Goal: Information Seeking & Learning: Learn about a topic

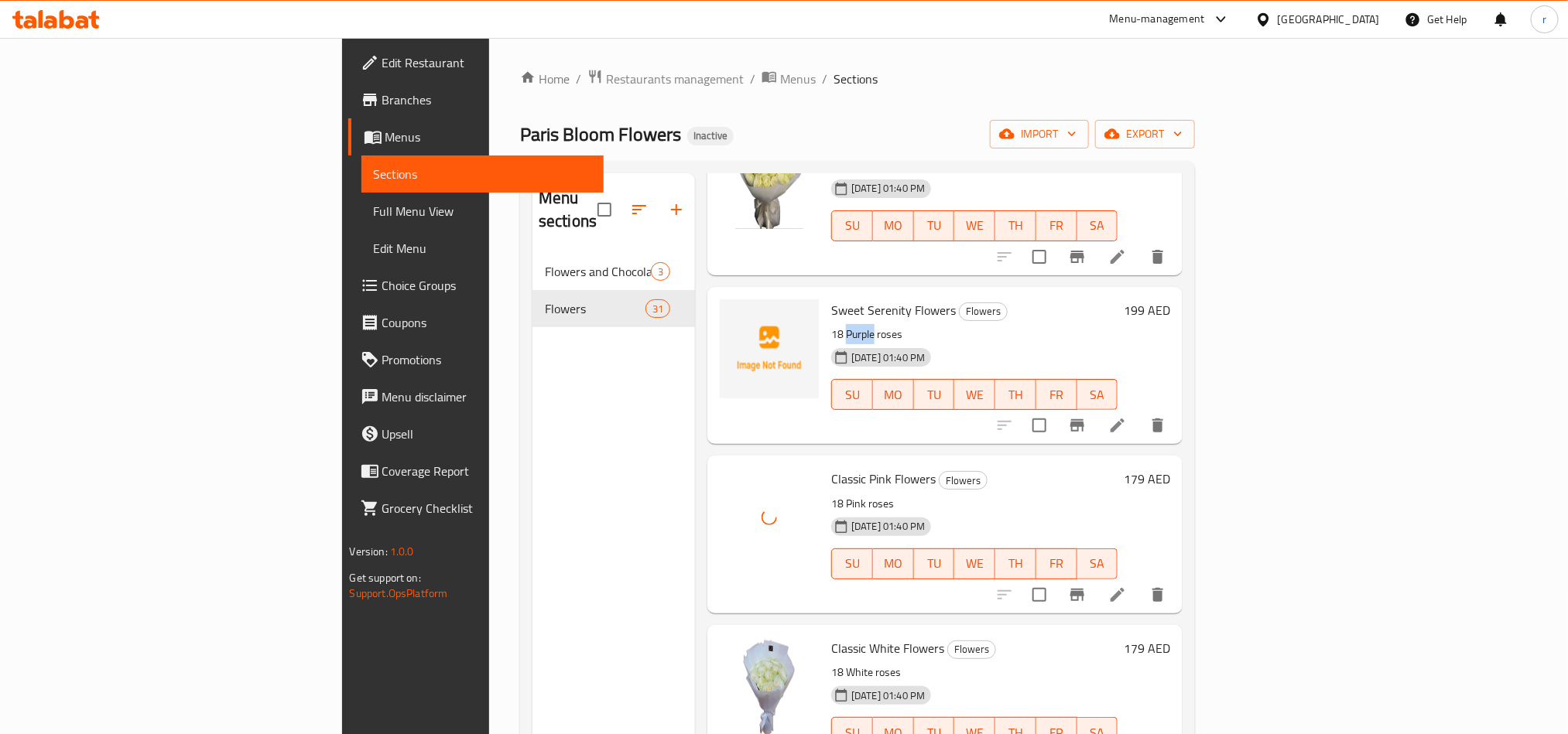
scroll to position [4069, 0]
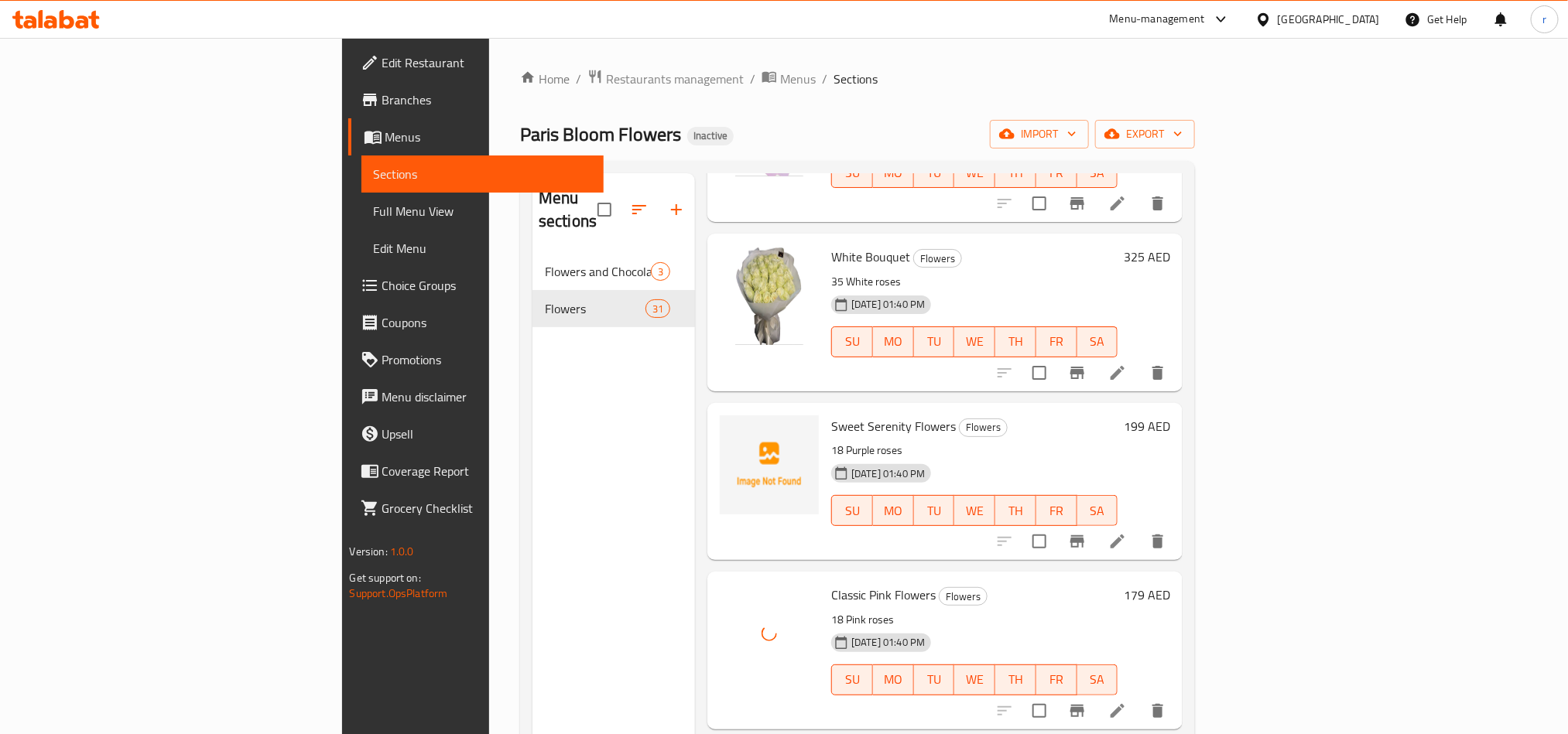
click at [532, 456] on div "Menu sections Flowers and Chocolate 3 Flowers 31" at bounding box center [613, 540] width 163 height 734
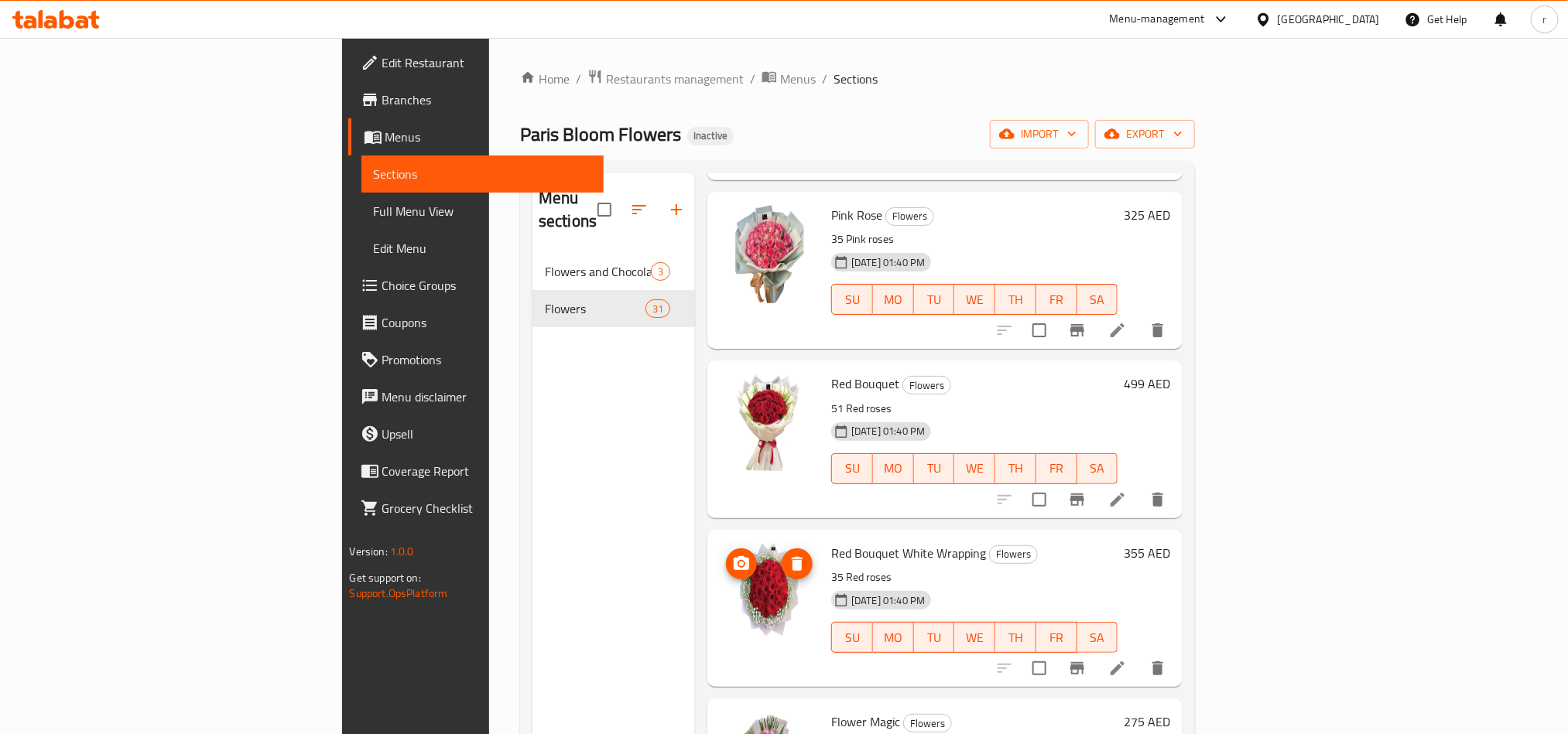
scroll to position [3264, 0]
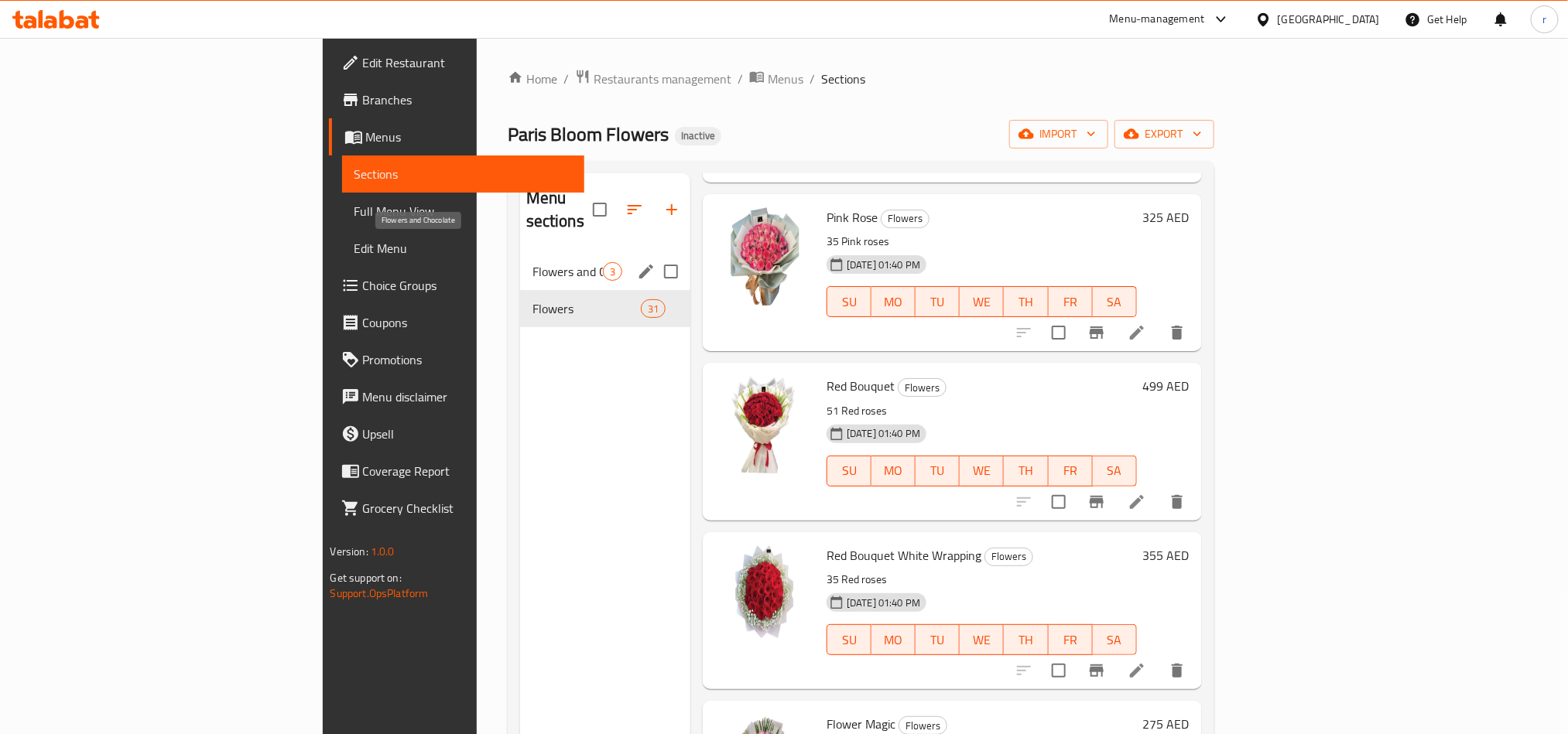
click at [532, 262] on span "Flowers and Chocolate" at bounding box center [567, 271] width 70 height 19
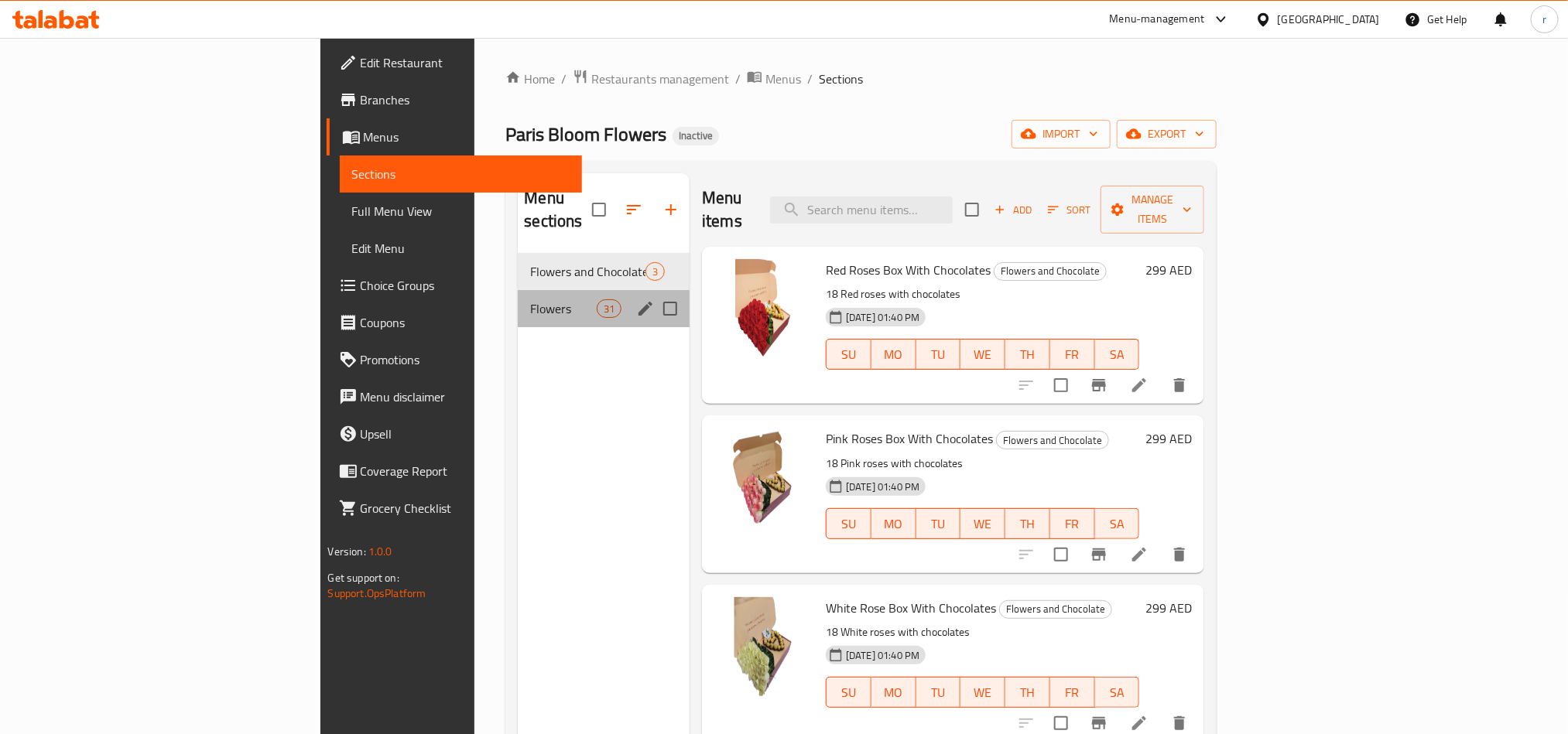
click at [517, 290] on div "Flowers 31" at bounding box center [603, 308] width 172 height 37
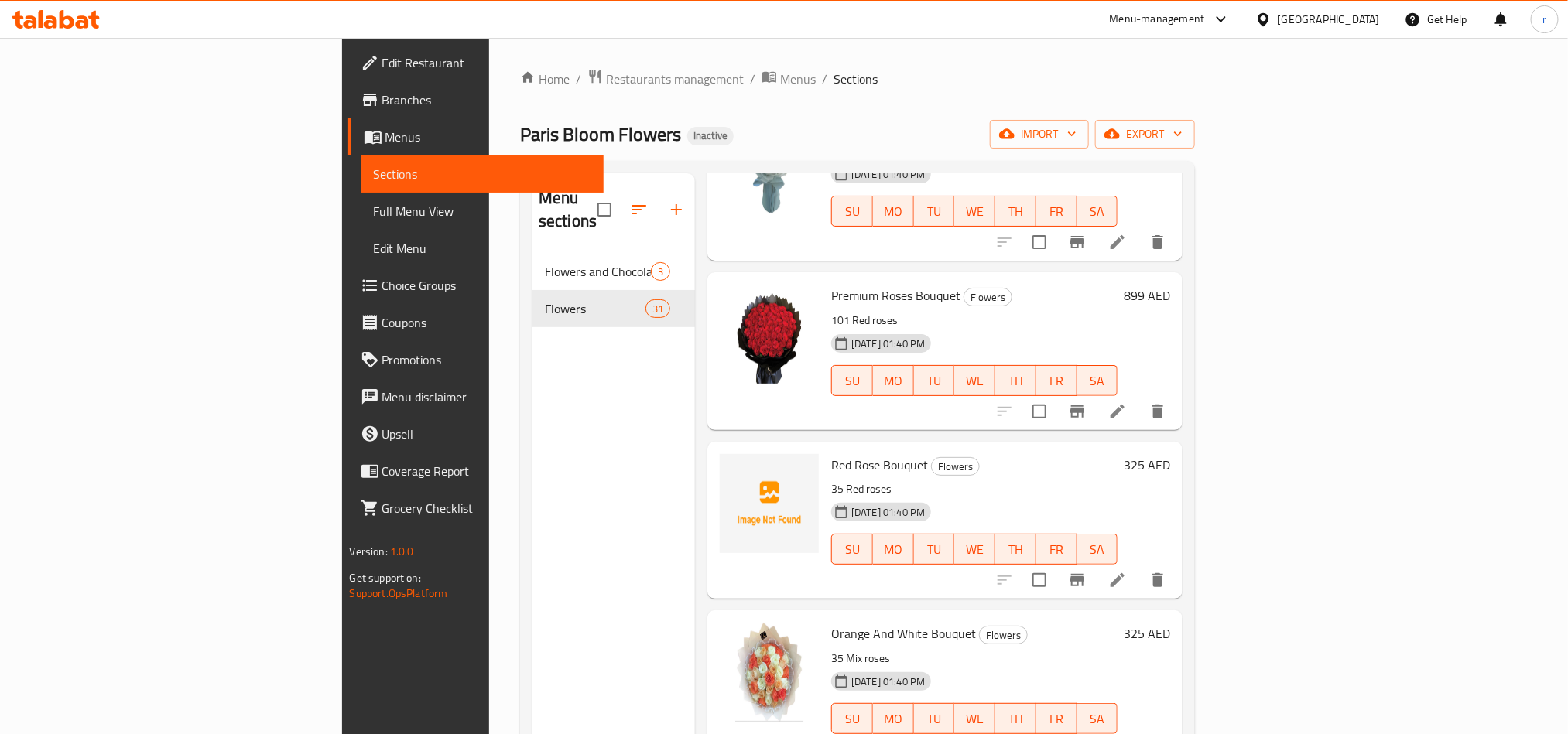
scroll to position [2335, 0]
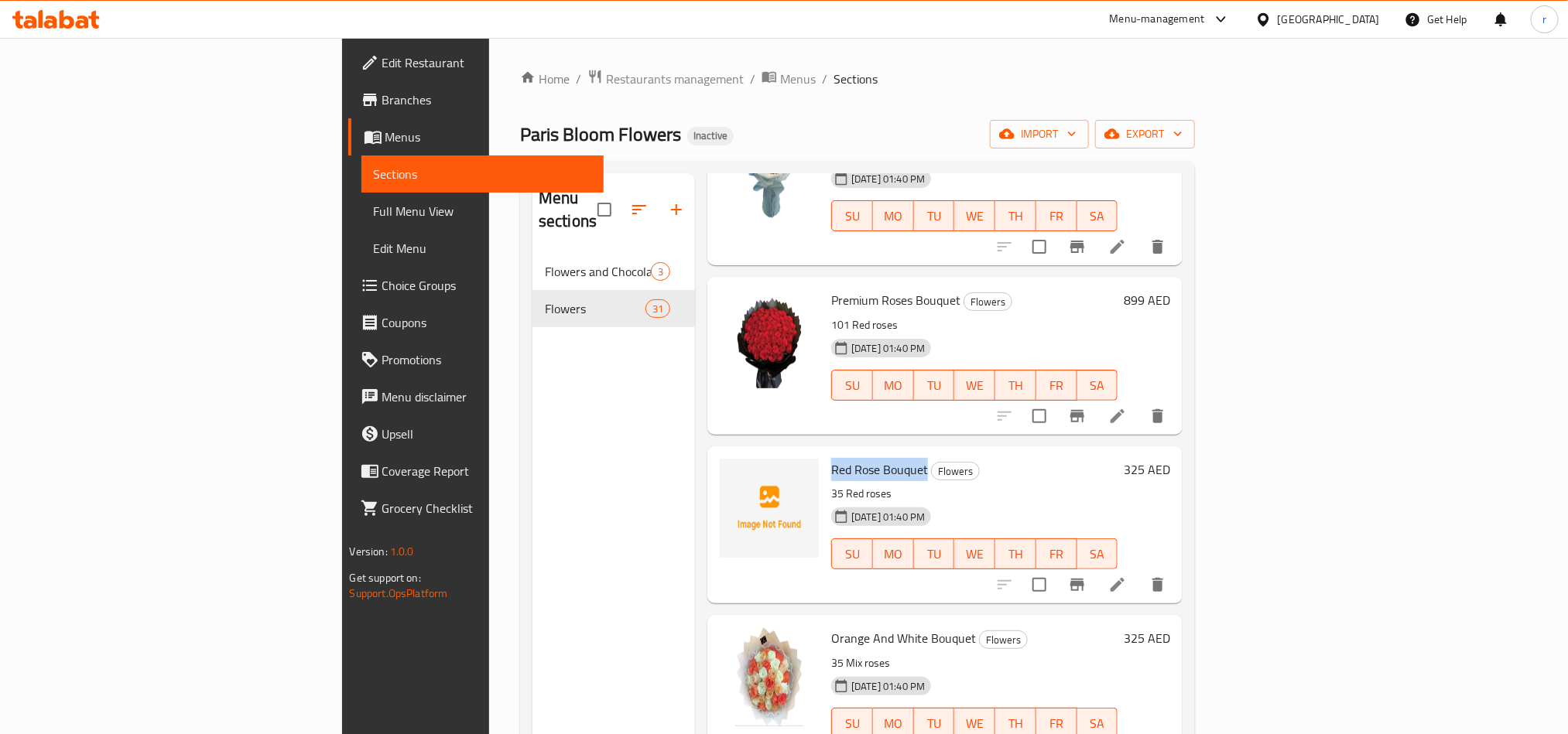
drag, startPoint x: 740, startPoint y: 441, endPoint x: 843, endPoint y: 439, distance: 103.0
click at [843, 452] on div "Red Rose Bouquet Flowers 35 Red roses [DATE] 01:40 PM SU MO TU WE TH FR SA" at bounding box center [974, 524] width 299 height 145
copy span "Red Rose Bouquet"
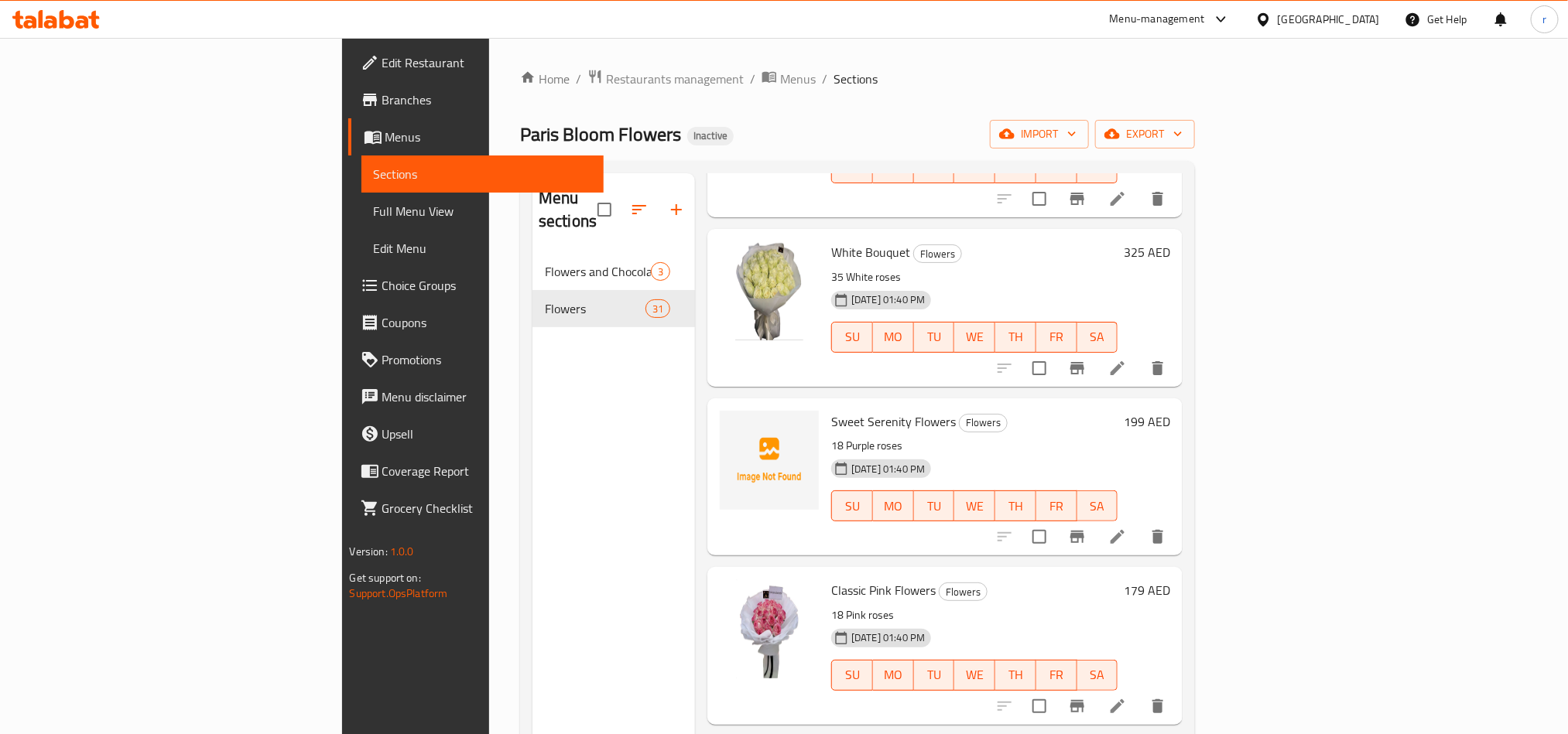
scroll to position [4076, 0]
drag, startPoint x: 743, startPoint y: 392, endPoint x: 866, endPoint y: 392, distance: 123.0
click at [866, 403] on div "Sweet Serenity Flowers Flowers 18 Purple roses [DATE] 01:40 PM SU MO TU WE TH F…" at bounding box center [974, 475] width 299 height 145
copy span "Sweet Serenity Flowers"
click at [532, 458] on div "Menu sections Flowers and Chocolate 3 Flowers 31" at bounding box center [613, 540] width 163 height 734
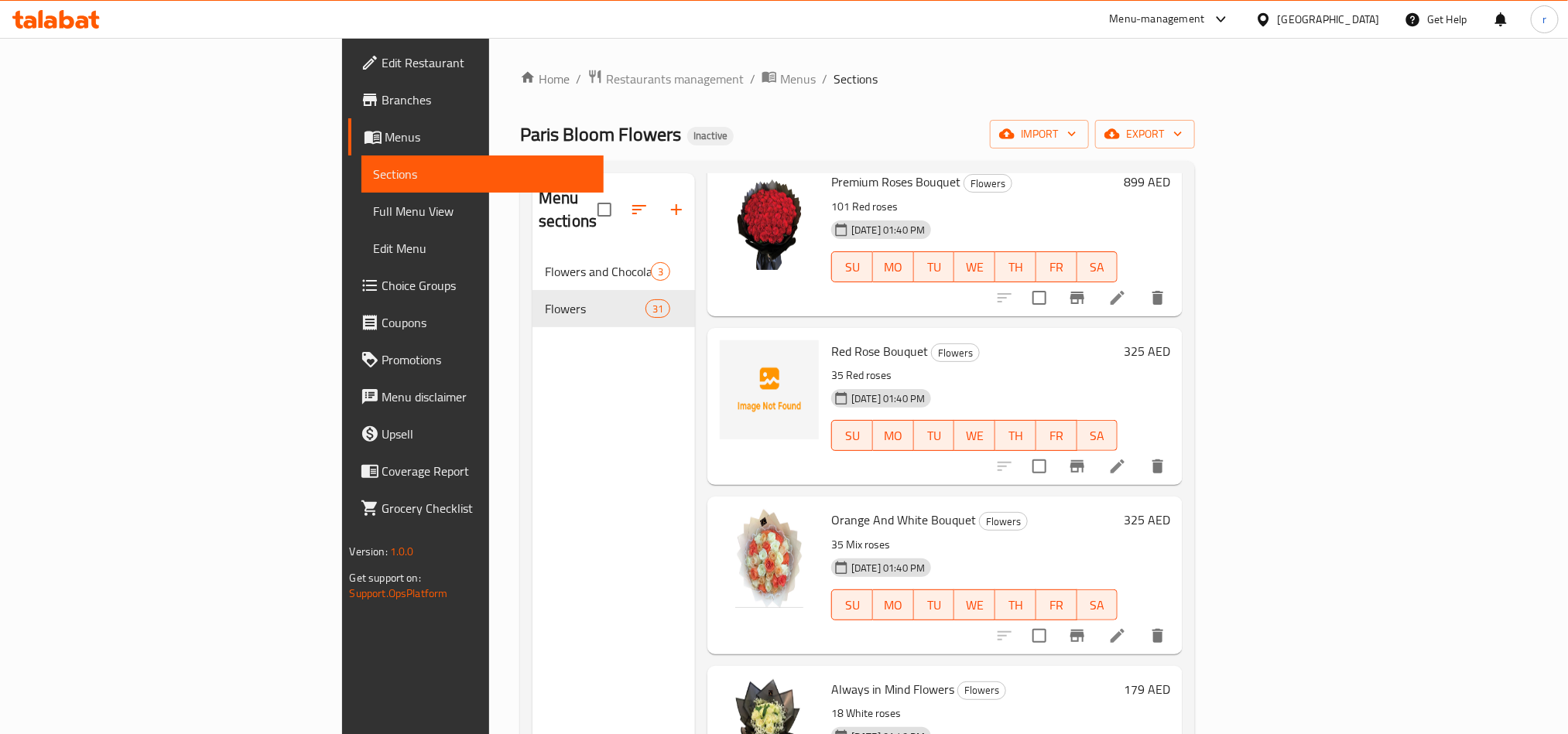
scroll to position [2452, 0]
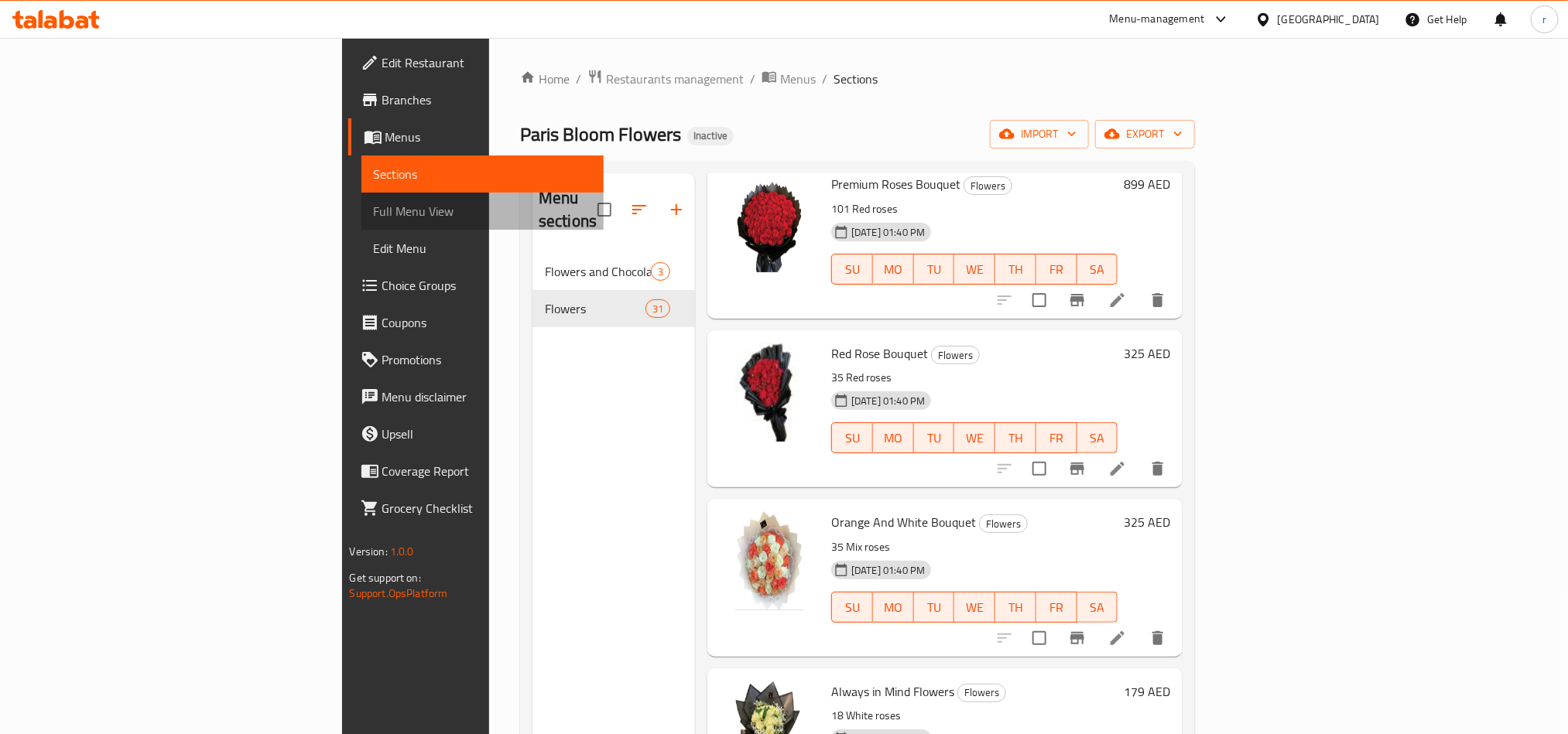
click at [373, 213] on span "Full Menu View" at bounding box center [482, 211] width 218 height 19
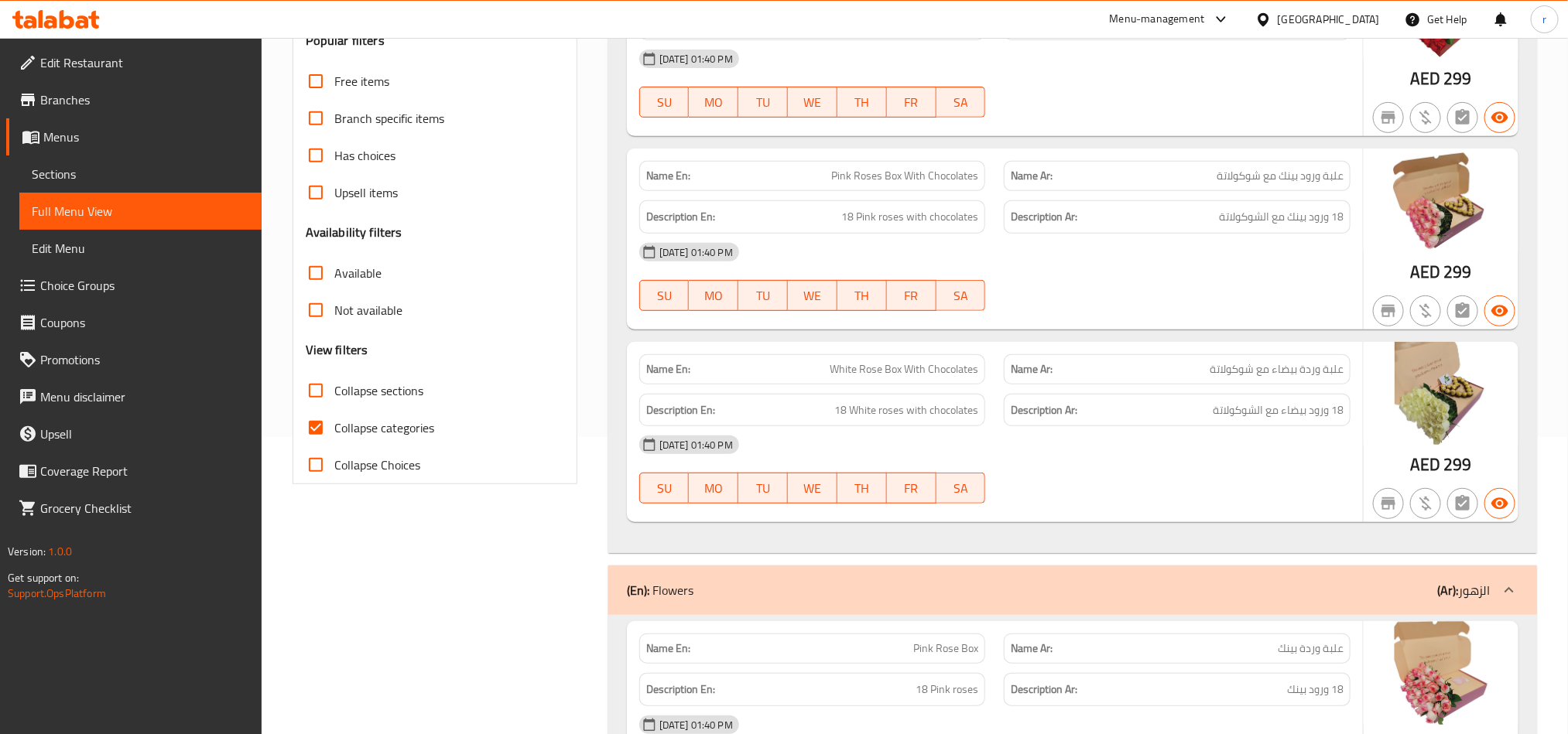
scroll to position [464, 0]
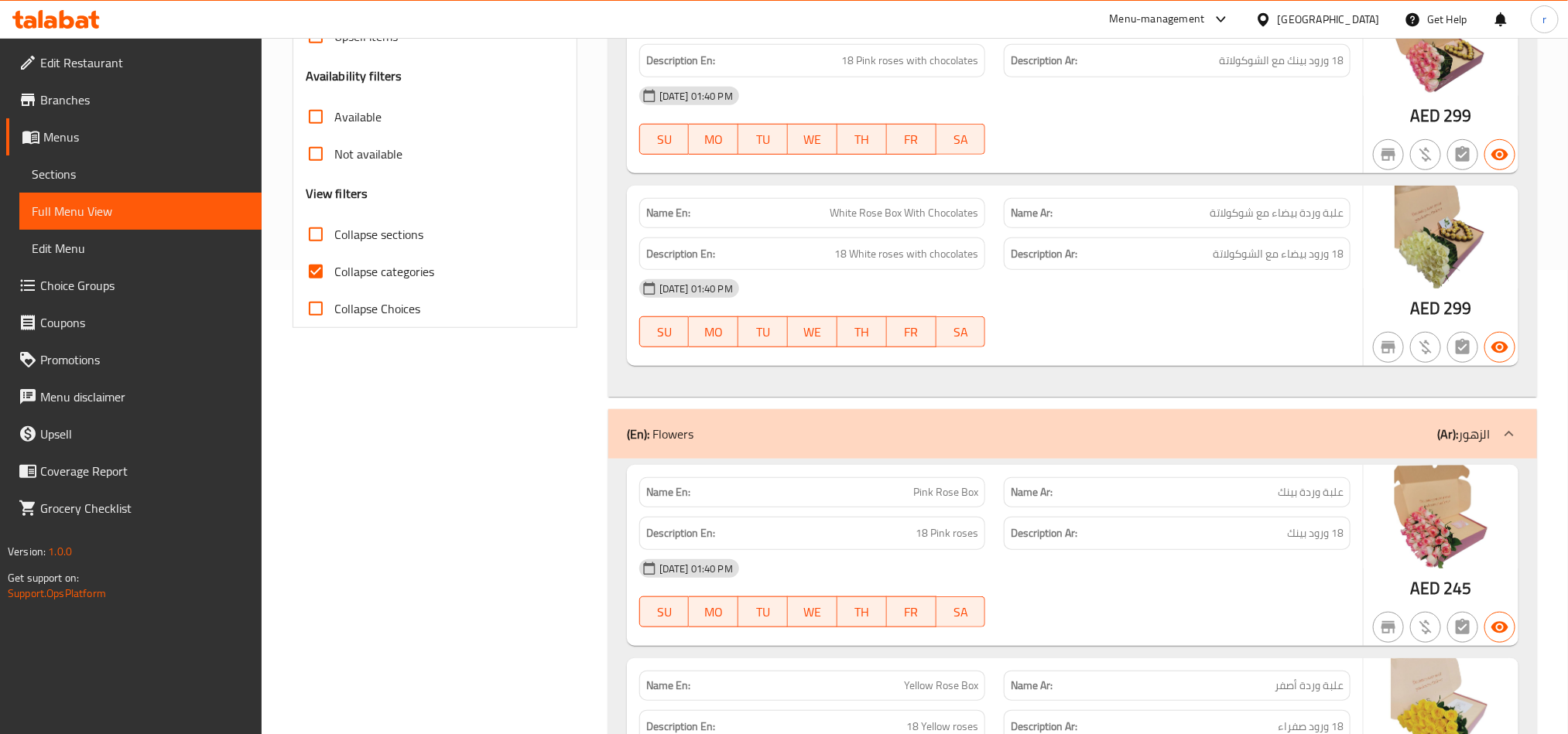
click at [319, 270] on input "Collapse categories" at bounding box center [316, 272] width 37 height 37
checkbox input "false"
click at [316, 242] on input "Collapse sections" at bounding box center [316, 235] width 37 height 37
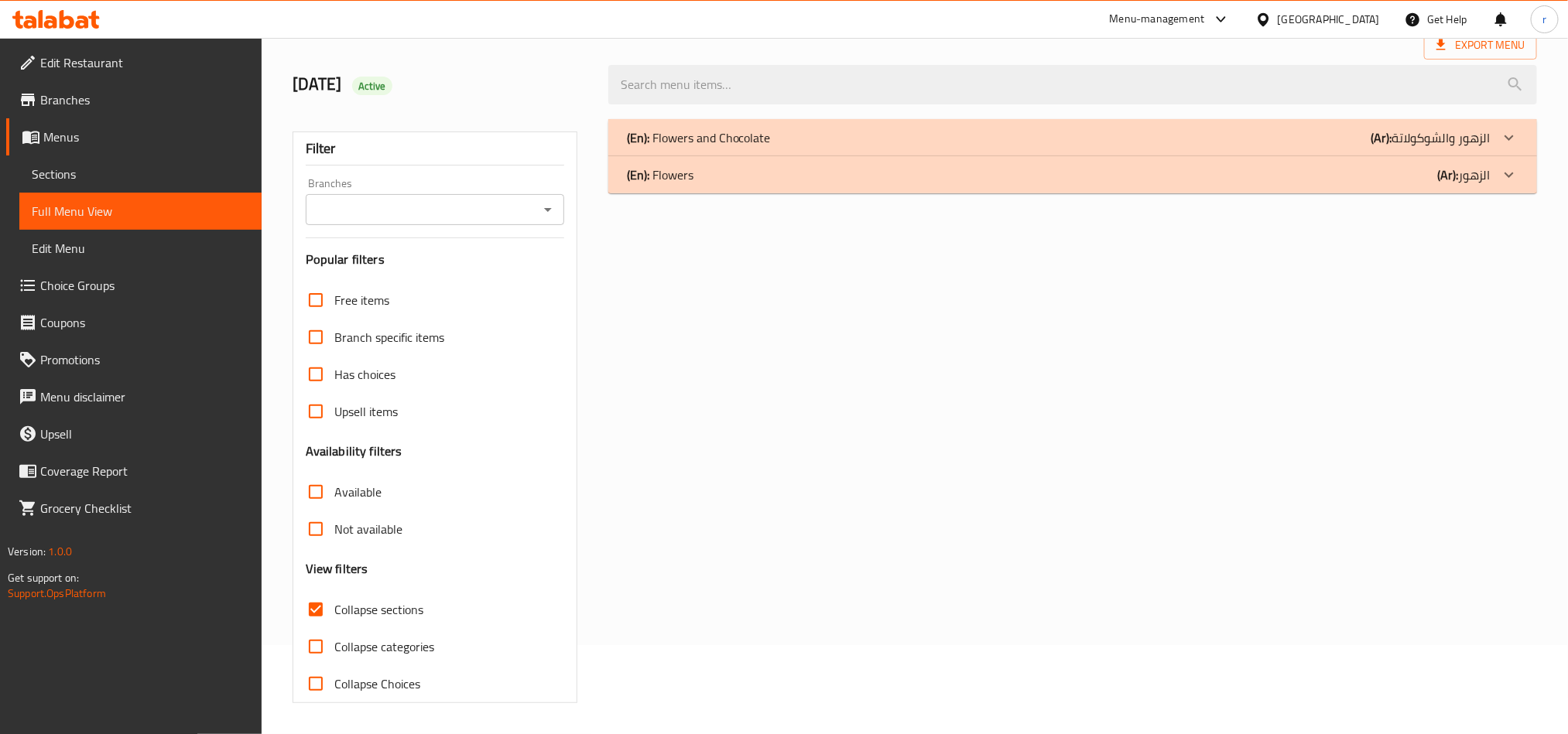
scroll to position [91, 0]
click at [311, 610] on input "Collapse sections" at bounding box center [316, 610] width 37 height 37
checkbox input "false"
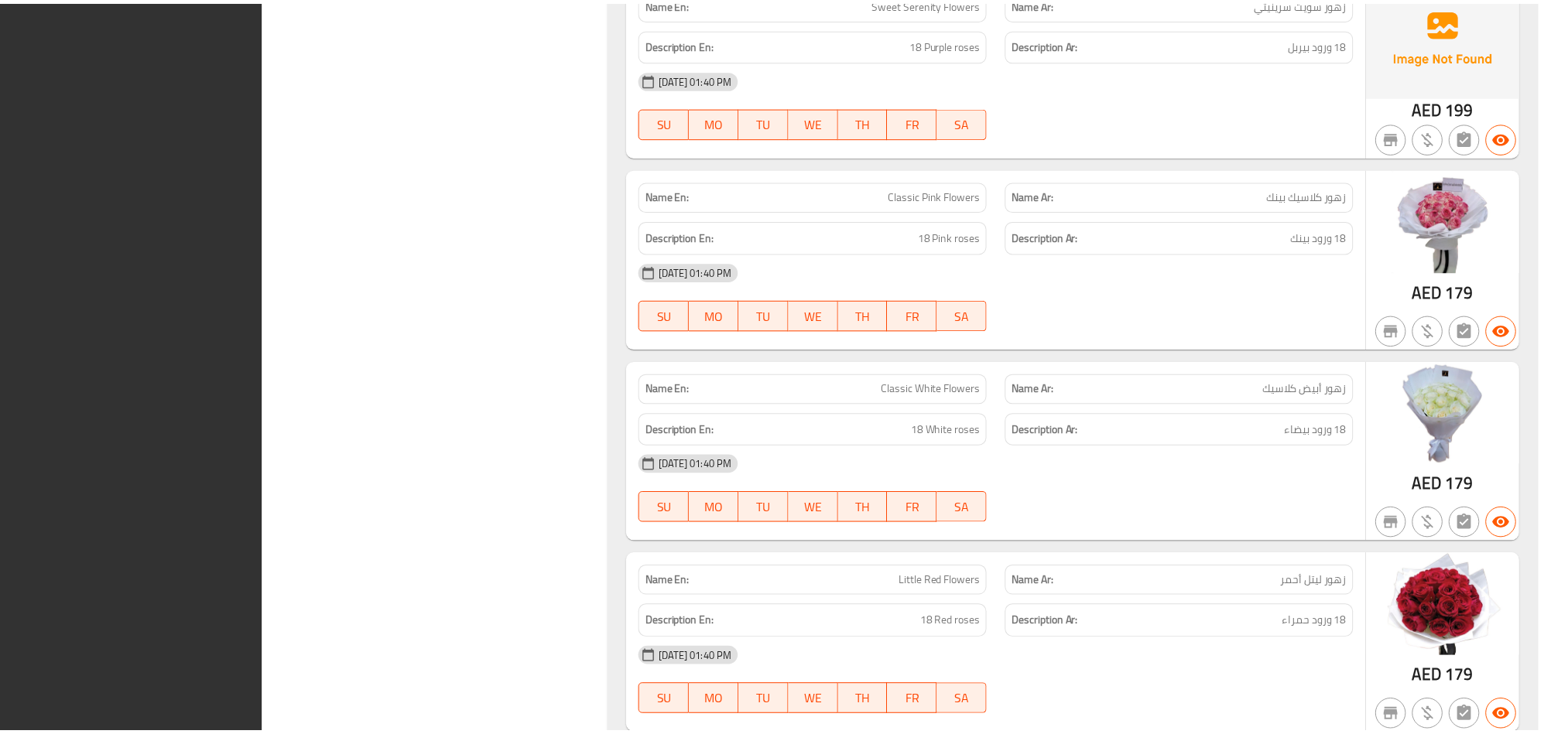
scroll to position [6278, 0]
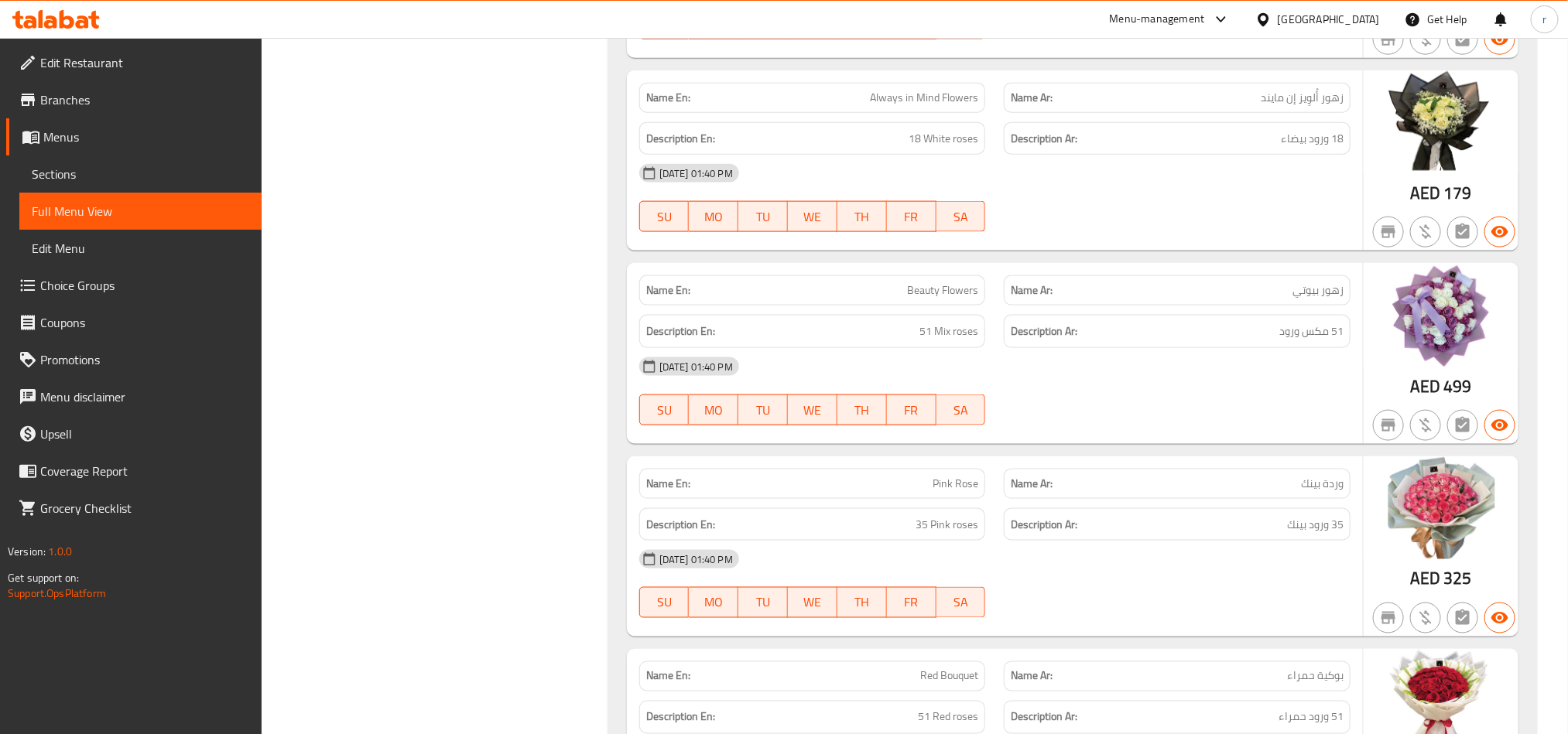
scroll to position [4305, 0]
